Goal: Find specific page/section: Find specific page/section

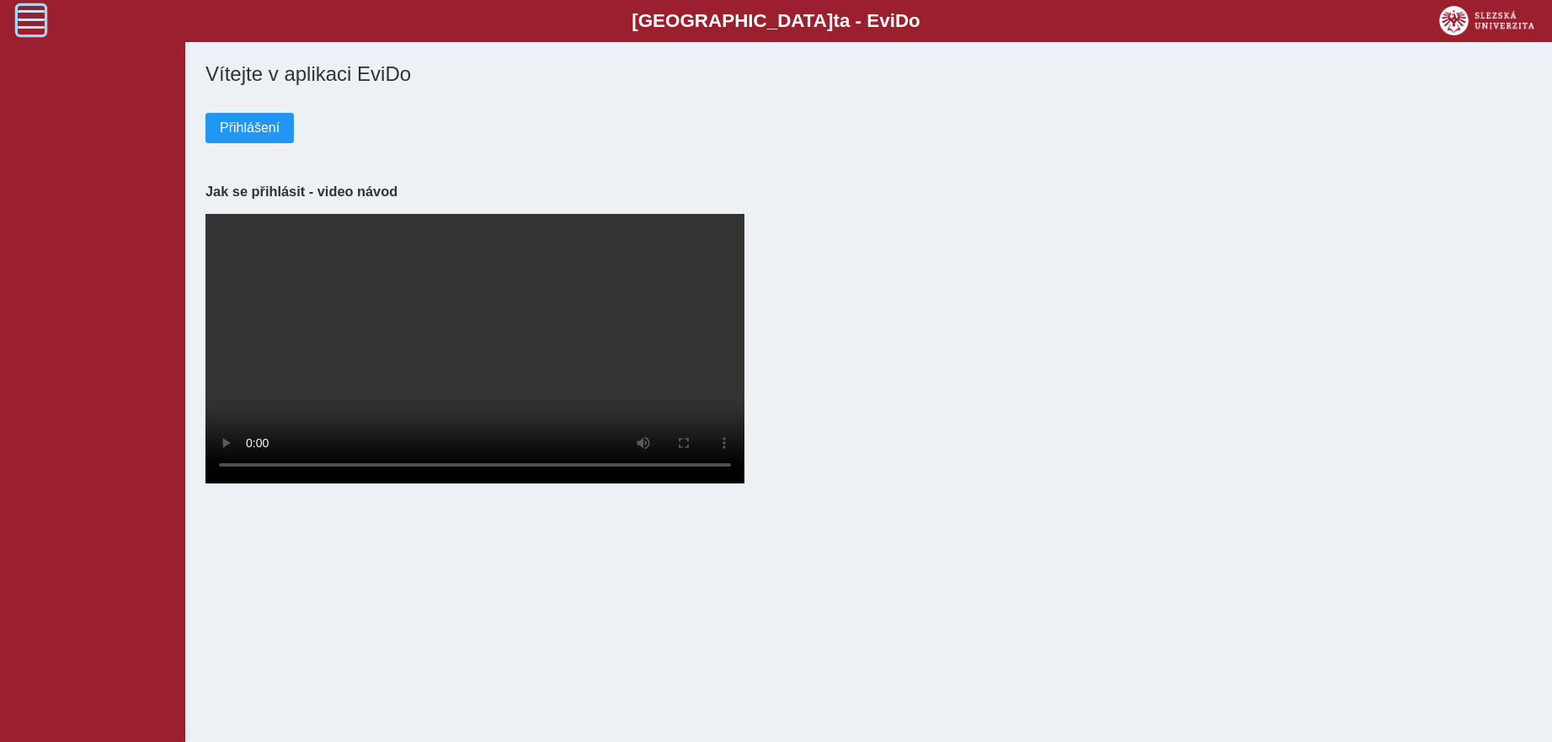
click at [28, 9] on span at bounding box center [31, 19] width 27 height 27
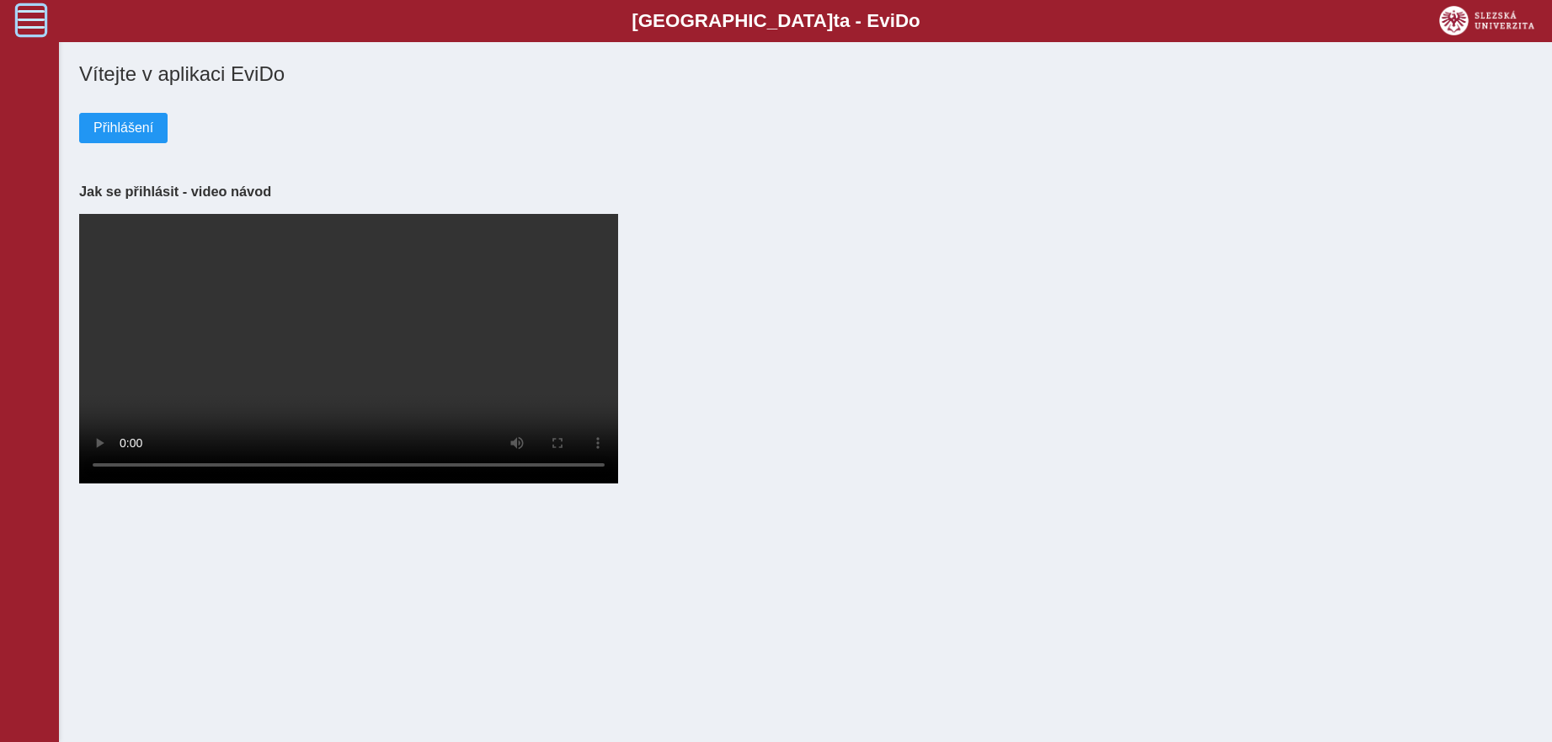
click at [28, 9] on span at bounding box center [31, 19] width 27 height 27
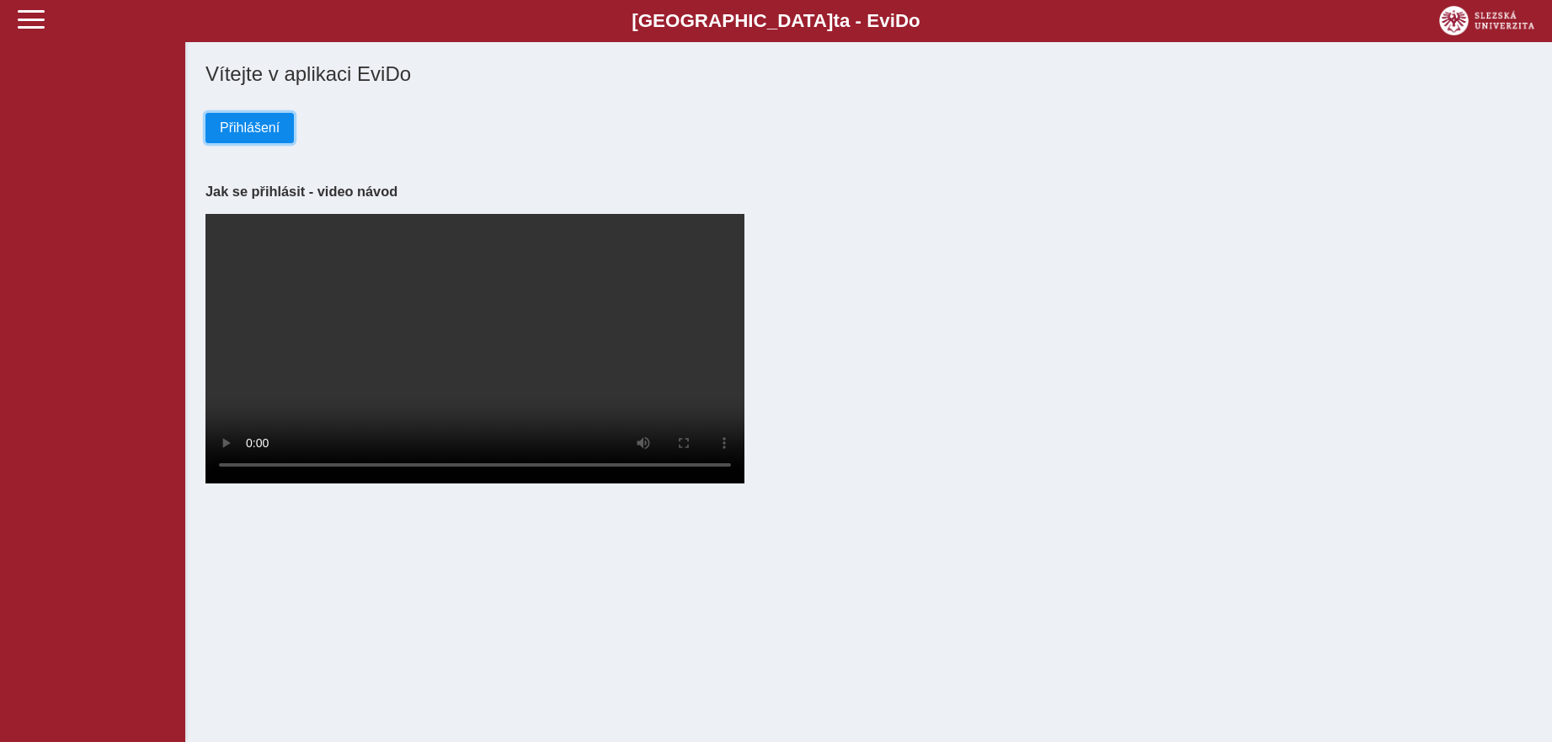
click at [271, 130] on span "Přihlášení" at bounding box center [250, 127] width 60 height 15
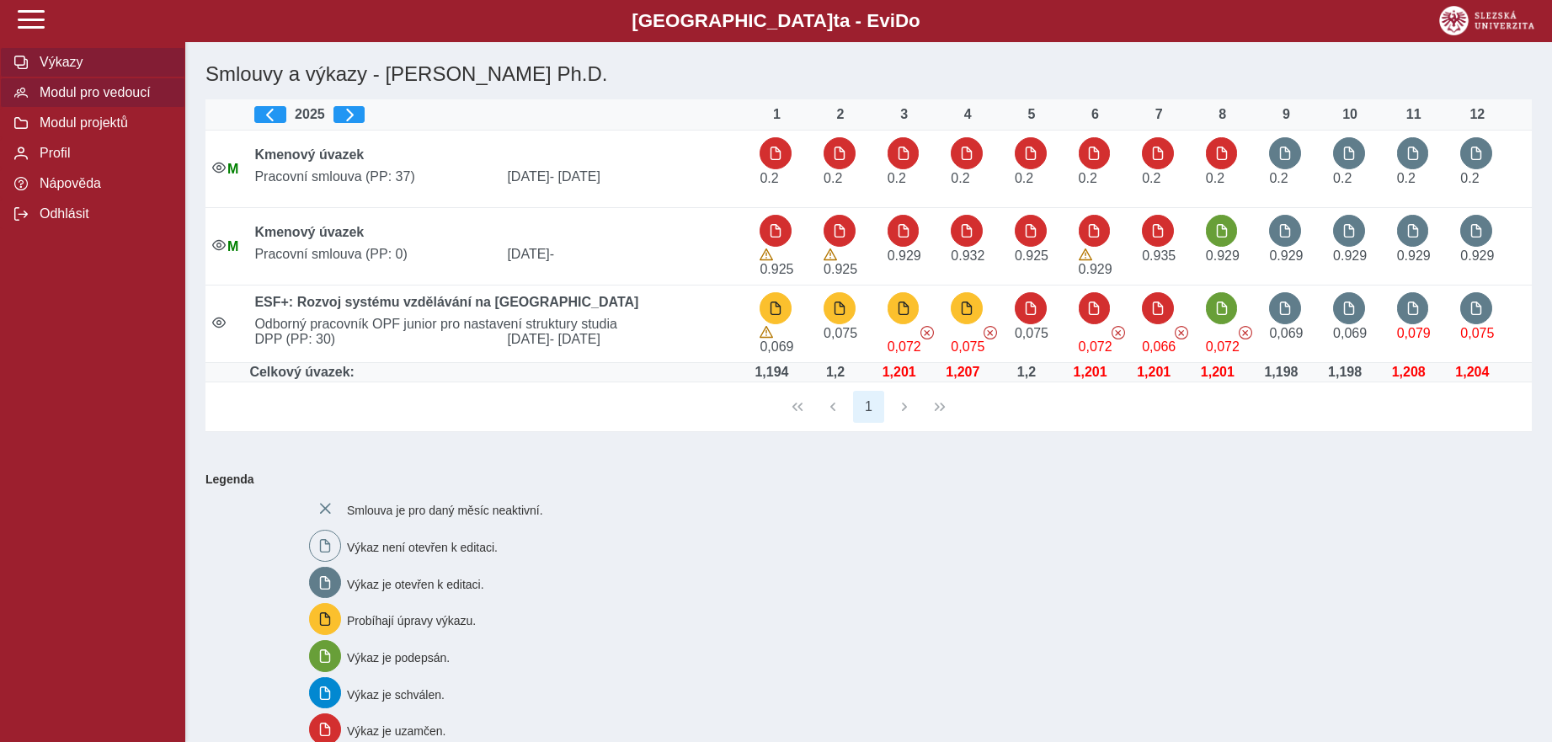
click at [109, 100] on span "Modul pro vedoucí" at bounding box center [103, 92] width 136 height 15
